Goal: Task Accomplishment & Management: Manage account settings

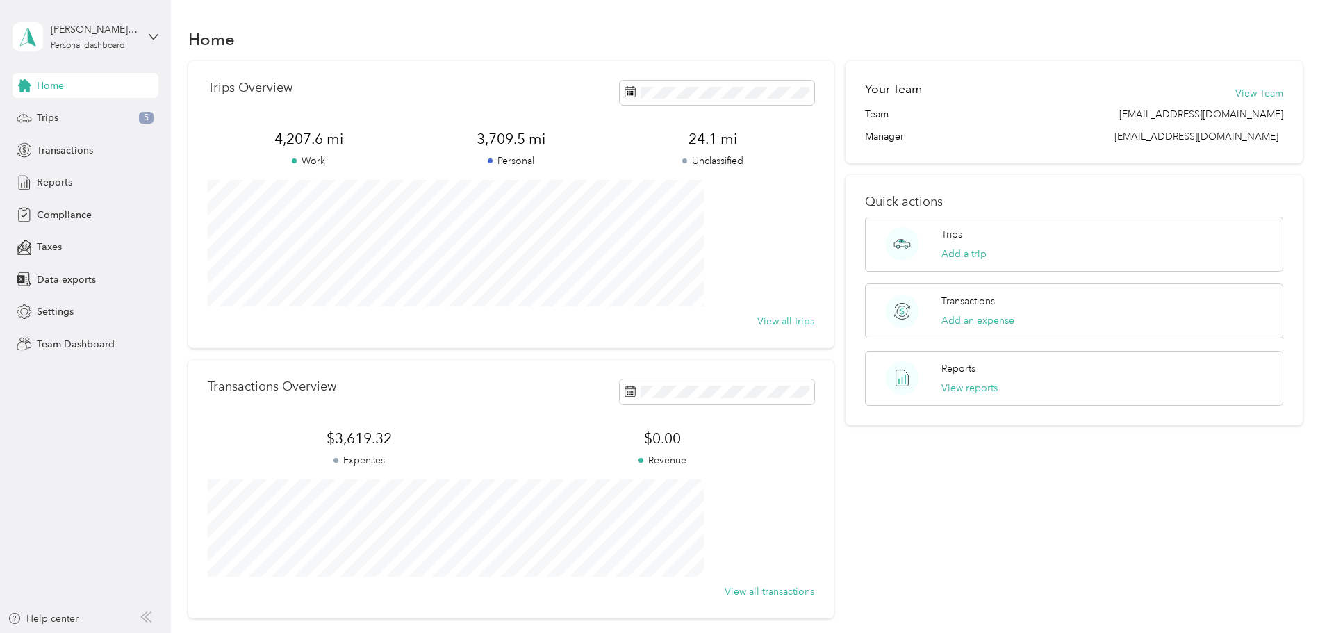
click at [143, 35] on div "[PERSON_NAME] A House Personal dashboard" at bounding box center [86, 37] width 146 height 49
click at [83, 107] on div "Team dashboard" at bounding box center [62, 114] width 74 height 15
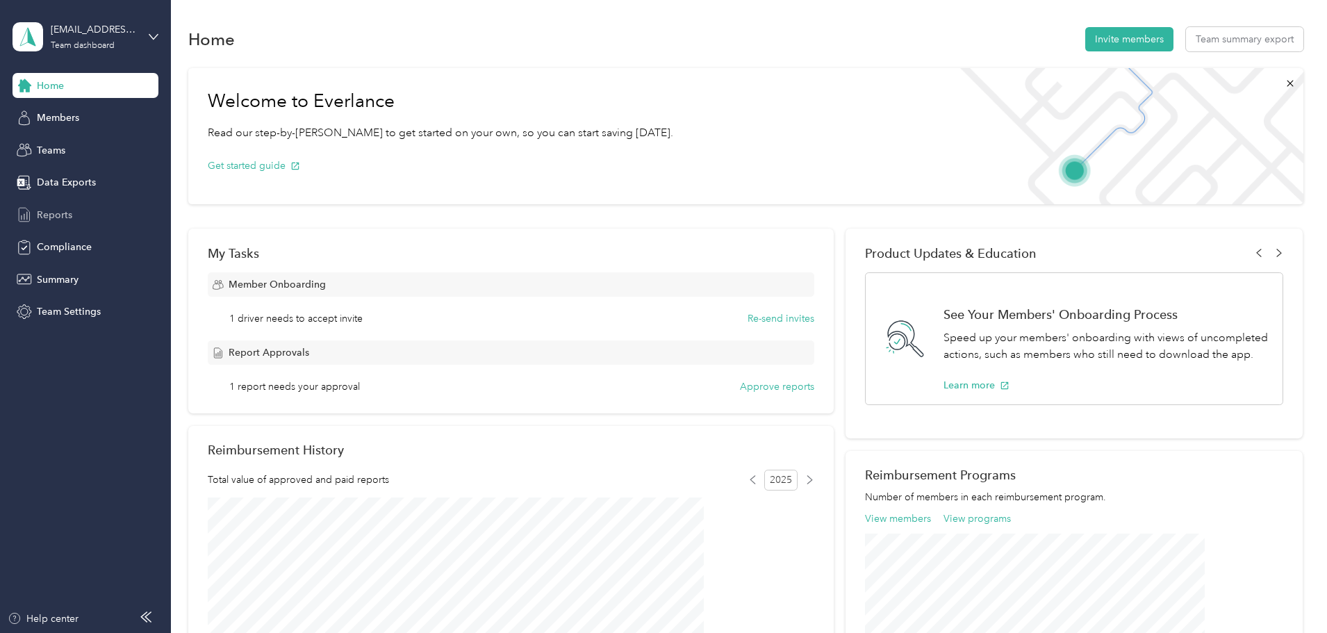
click at [49, 215] on span "Reports" at bounding box center [54, 215] width 35 height 15
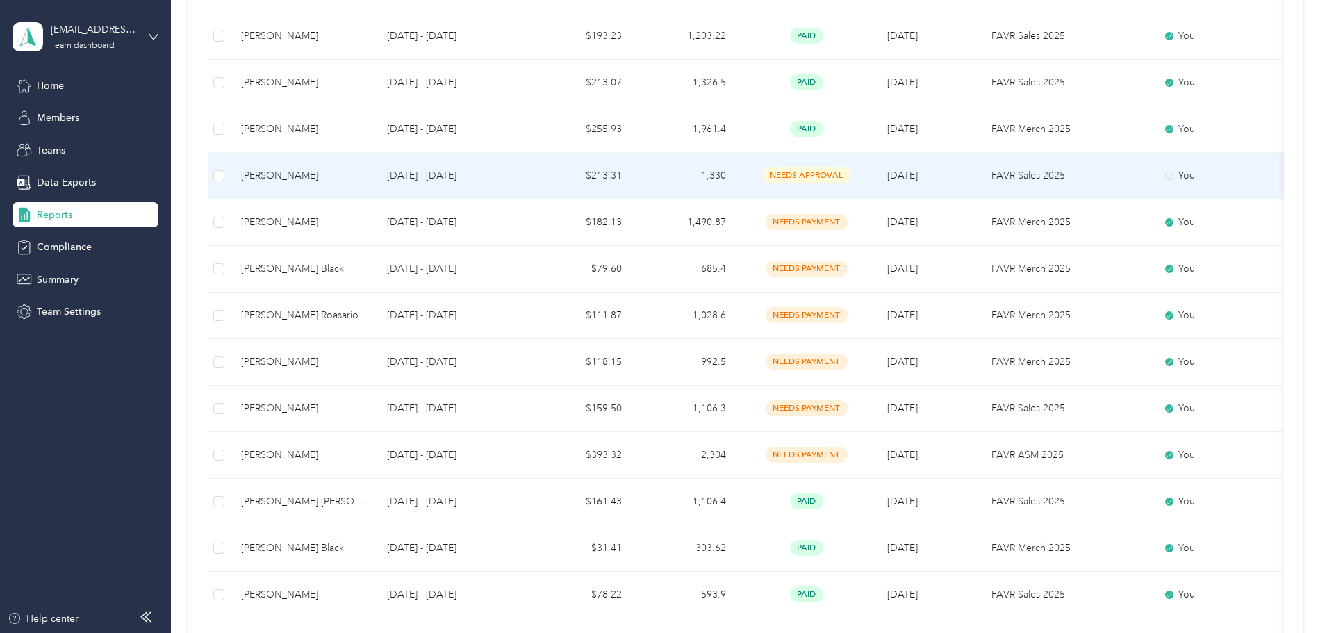
scroll to position [556, 0]
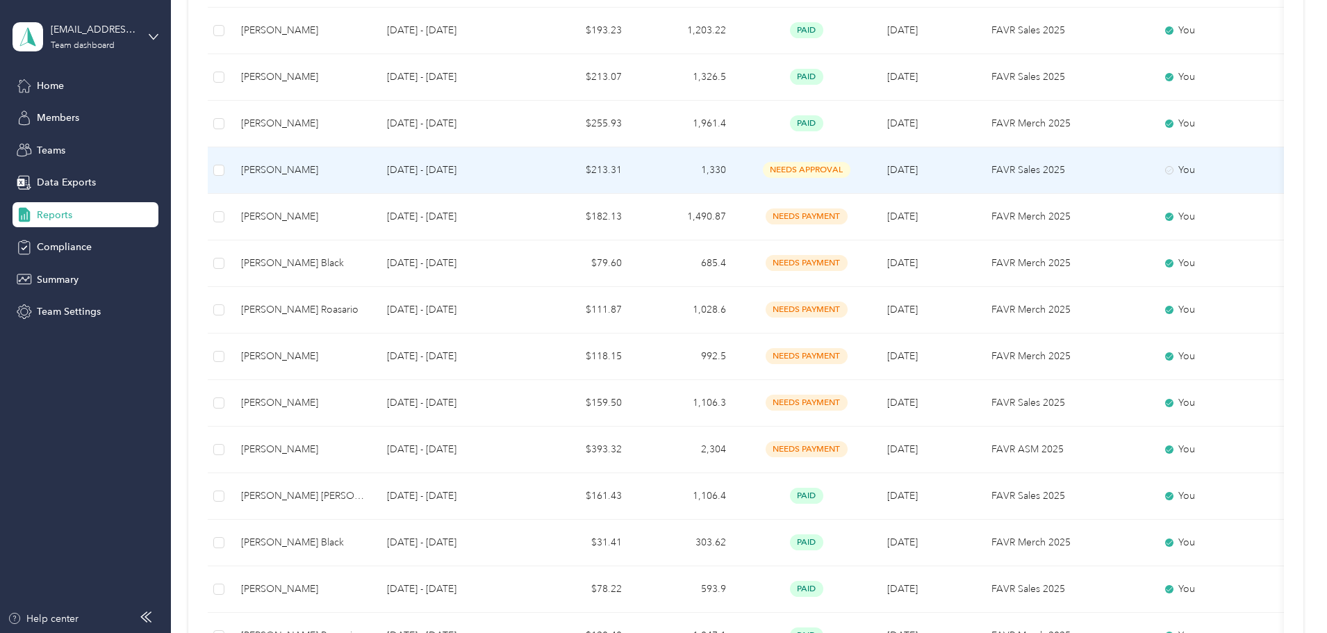
click at [365, 165] on div "Jason T. Callahan" at bounding box center [303, 170] width 124 height 15
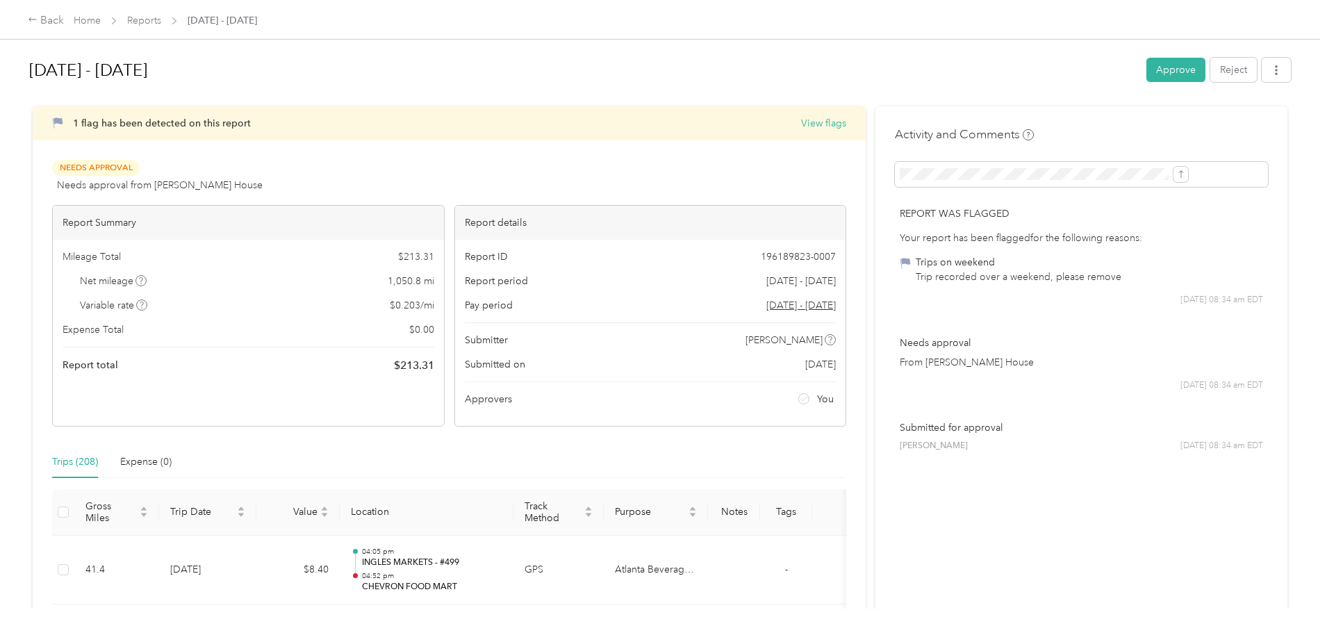
click at [1057, 57] on div "Aug 1 - 31, 2025 Approve Reject" at bounding box center [659, 72] width 1261 height 41
click at [1146, 74] on button "Approve" at bounding box center [1175, 70] width 59 height 24
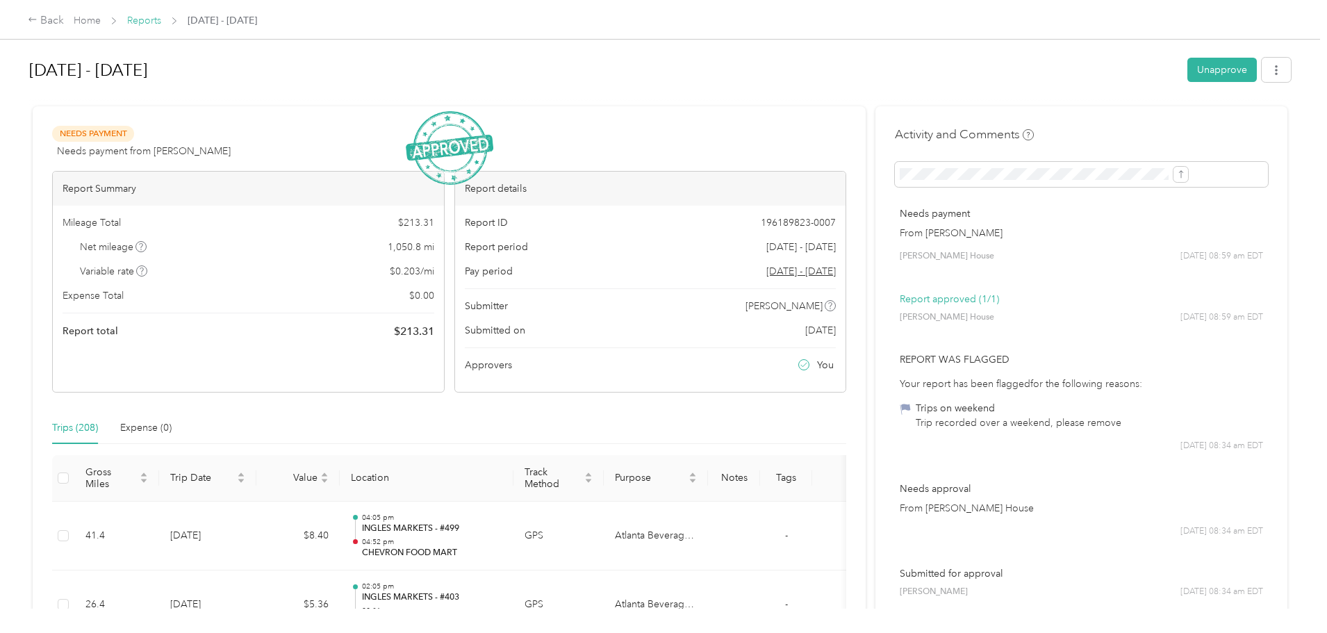
click at [161, 22] on link "Reports" at bounding box center [144, 21] width 34 height 12
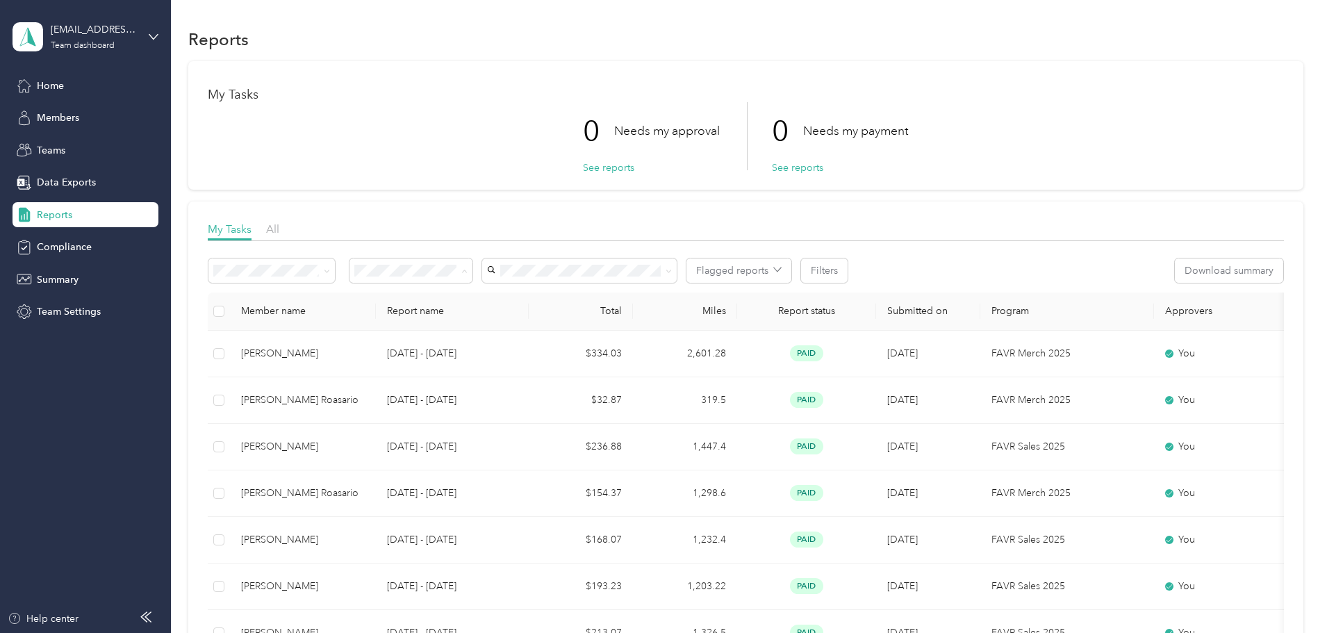
click at [514, 319] on span "Needs my approval" at bounding box center [495, 321] width 87 height 12
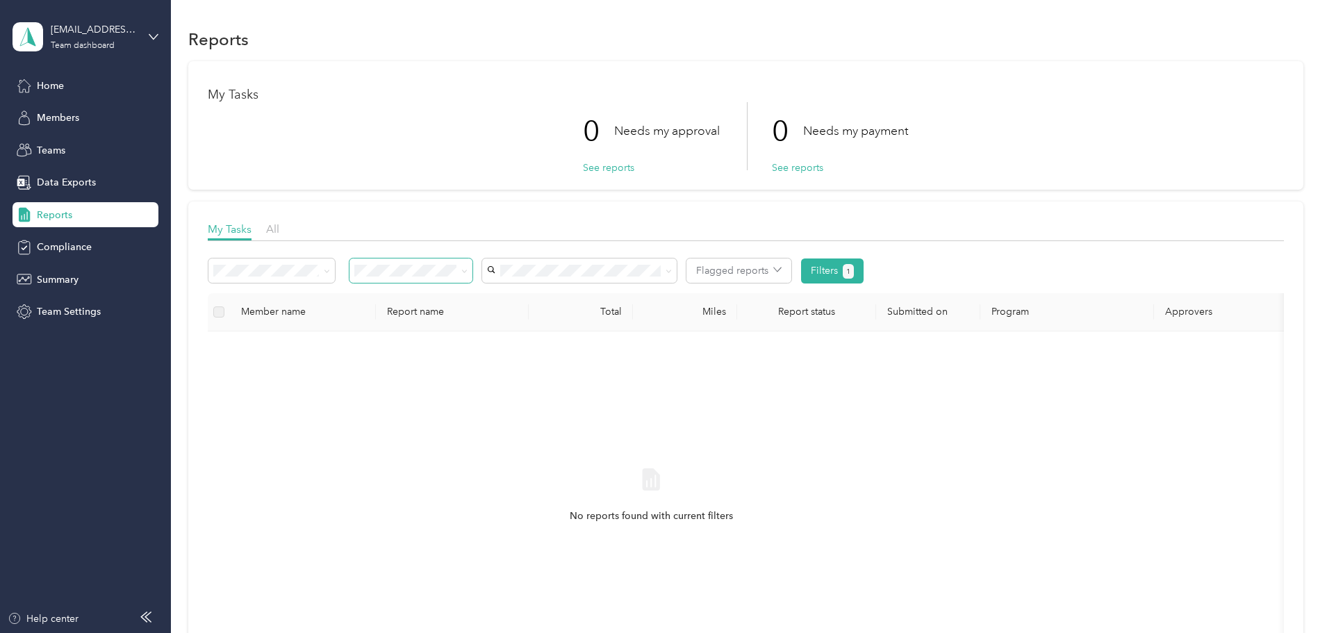
click at [467, 274] on span at bounding box center [461, 270] width 11 height 15
click at [467, 270] on span at bounding box center [461, 270] width 11 height 15
click at [467, 272] on icon at bounding box center [464, 271] width 6 height 6
click at [503, 293] on div "All" at bounding box center [504, 296] width 104 height 15
